Goal: Task Accomplishment & Management: Manage account settings

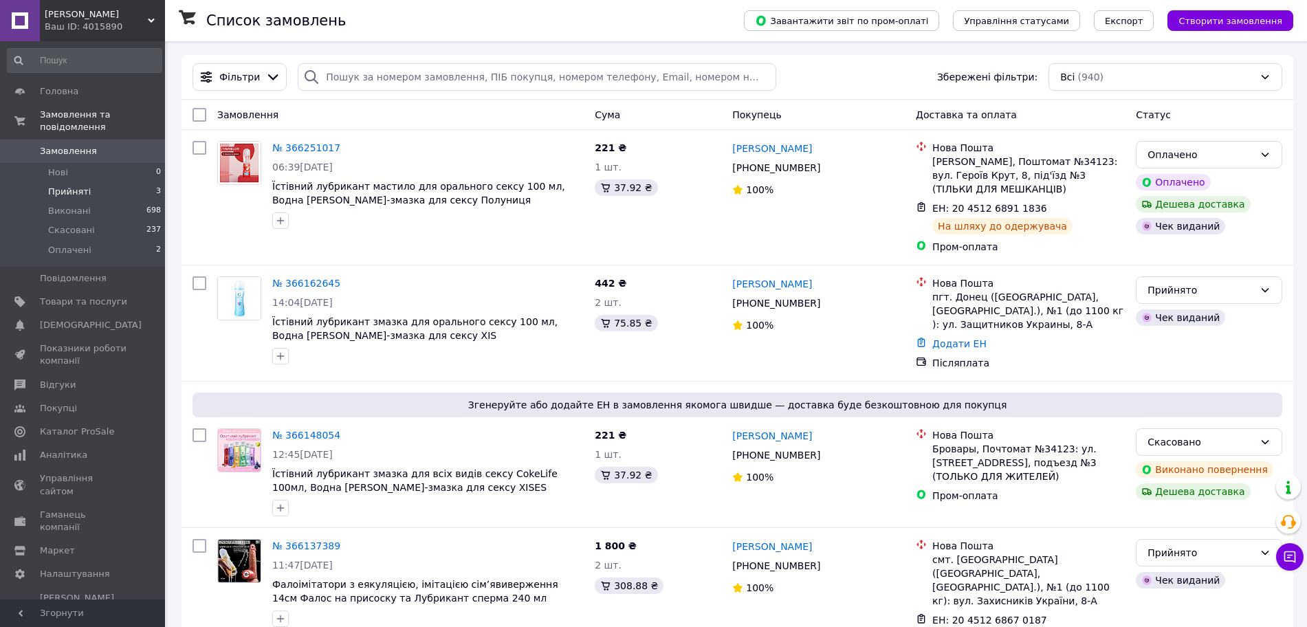
click at [79, 182] on li "Прийняті 3" at bounding box center [84, 191] width 169 height 19
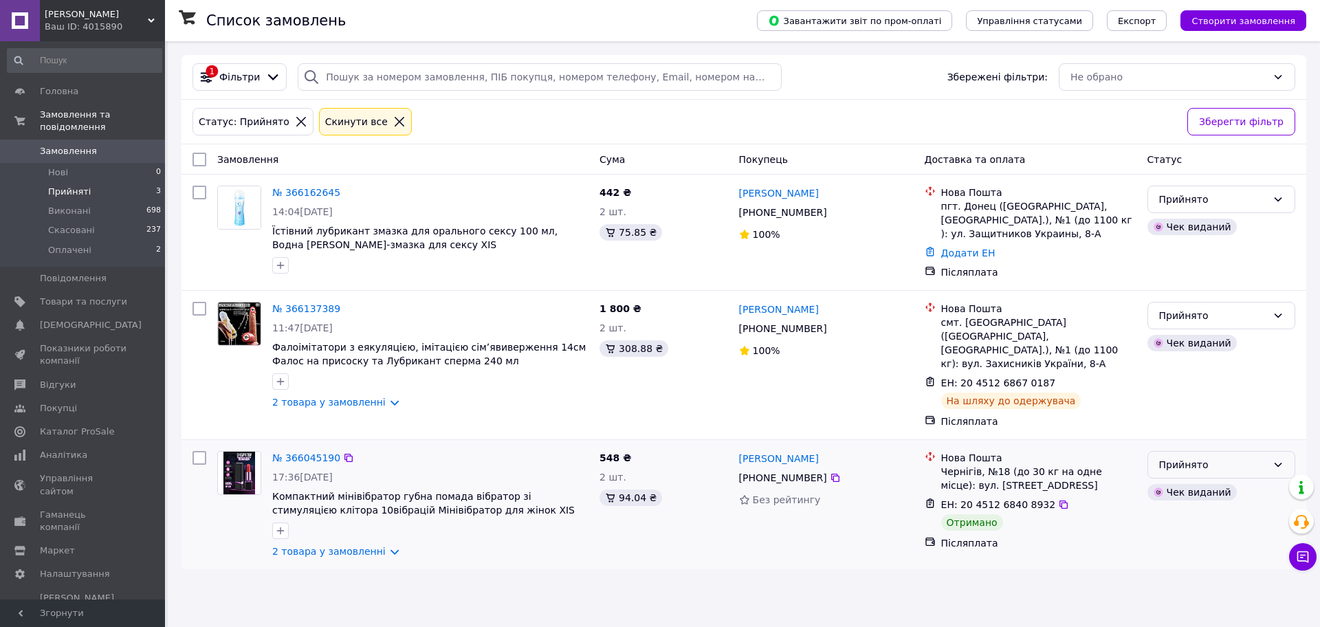
click at [1208, 457] on div "Прийнято" at bounding box center [1213, 464] width 108 height 15
click at [1182, 482] on li "Виконано" at bounding box center [1221, 481] width 146 height 25
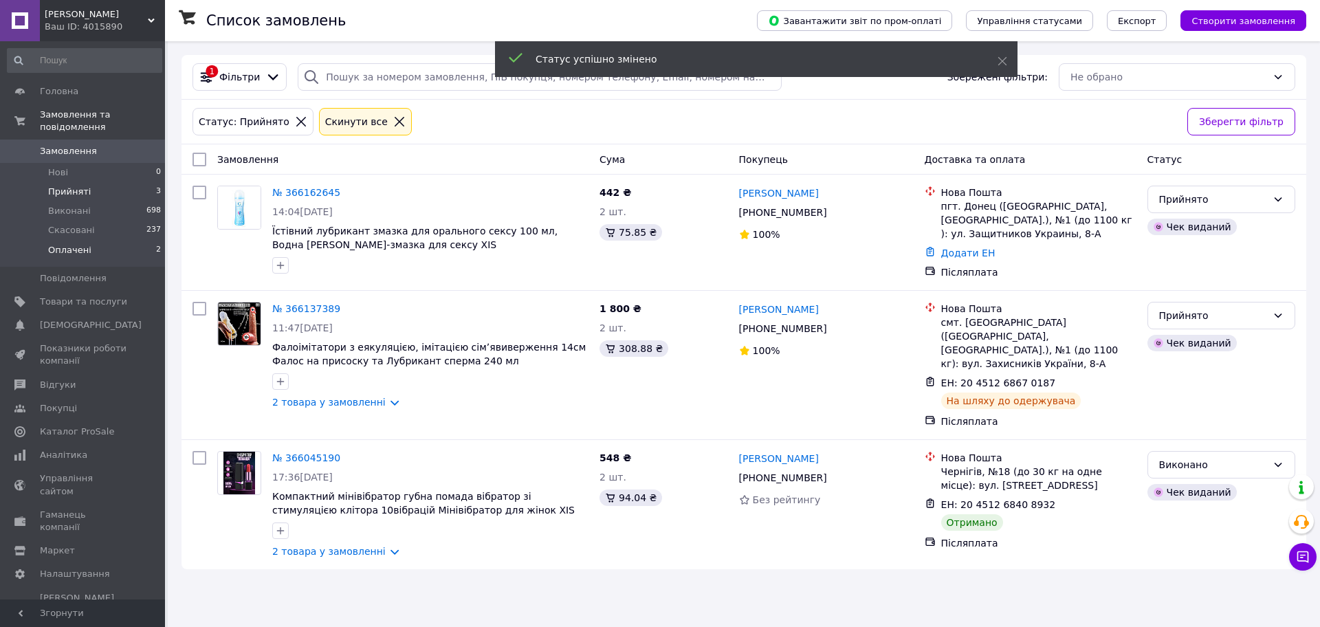
click at [71, 244] on span "Оплачені" at bounding box center [69, 250] width 43 height 12
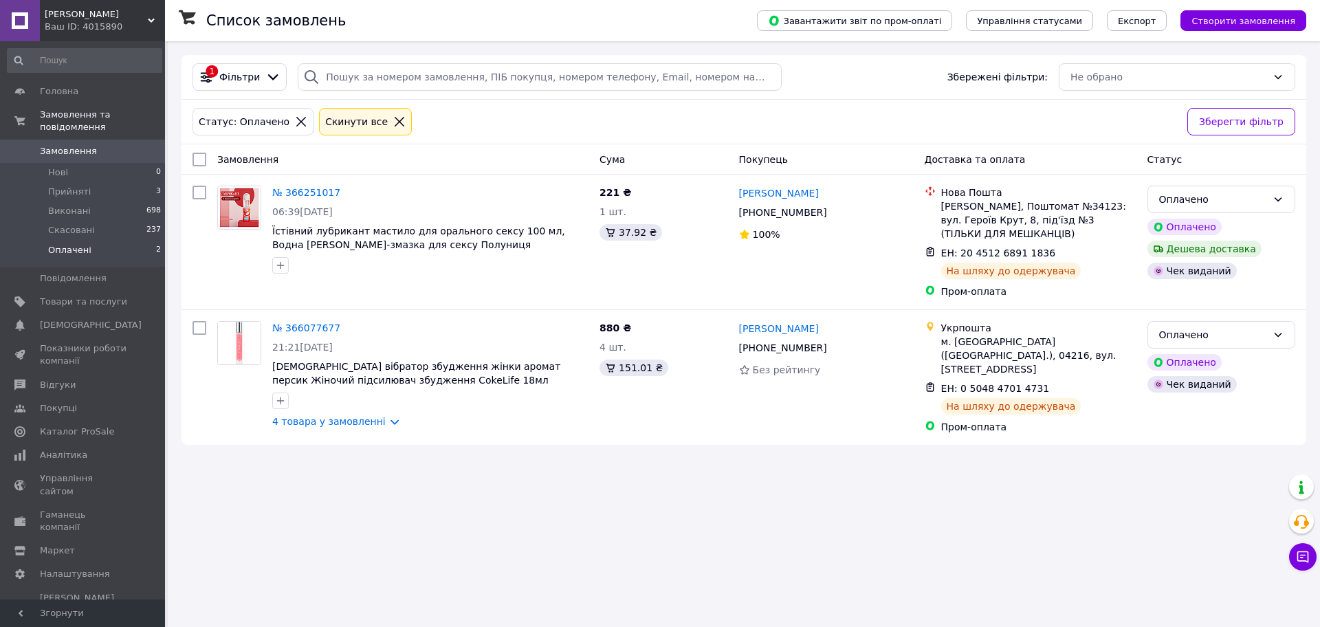
click at [76, 145] on span "Замовлення" at bounding box center [68, 151] width 57 height 12
